Goal: Find specific page/section: Find specific page/section

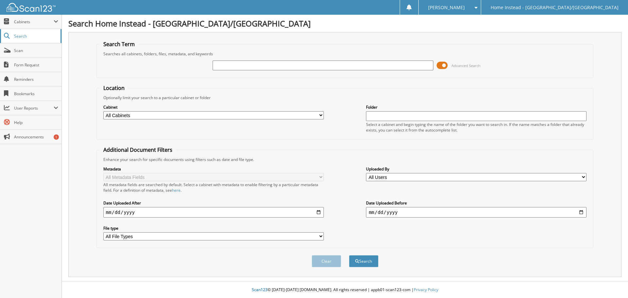
click at [35, 36] on span "Search" at bounding box center [35, 36] width 43 height 6
click at [35, 50] on span "Scan" at bounding box center [36, 51] width 44 height 6
